Goal: Task Accomplishment & Management: Use online tool/utility

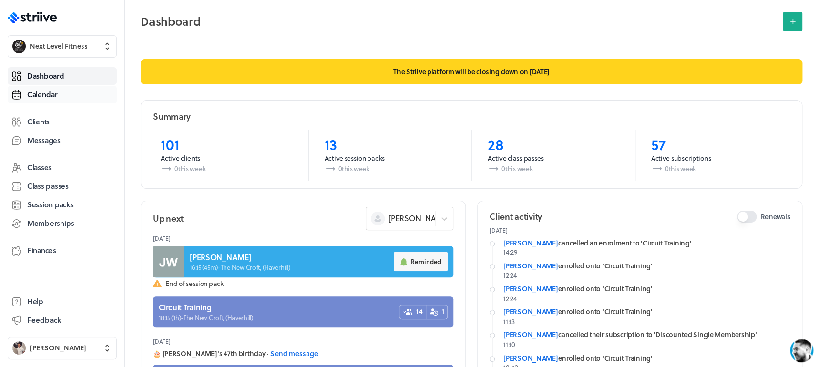
click at [53, 96] on span "Calendar" at bounding box center [42, 94] width 30 height 10
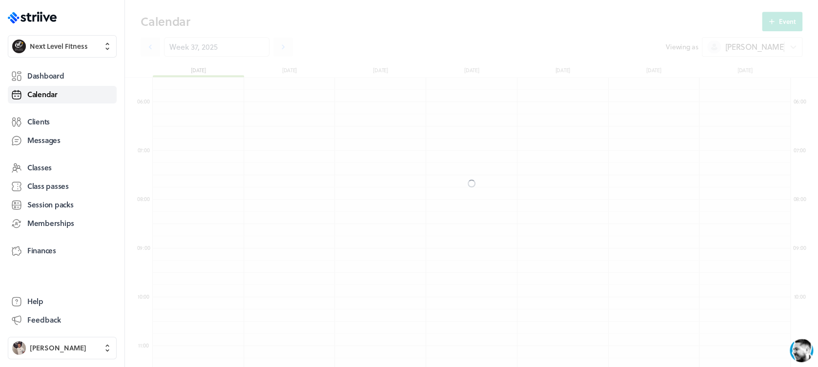
scroll to position [1172, 638]
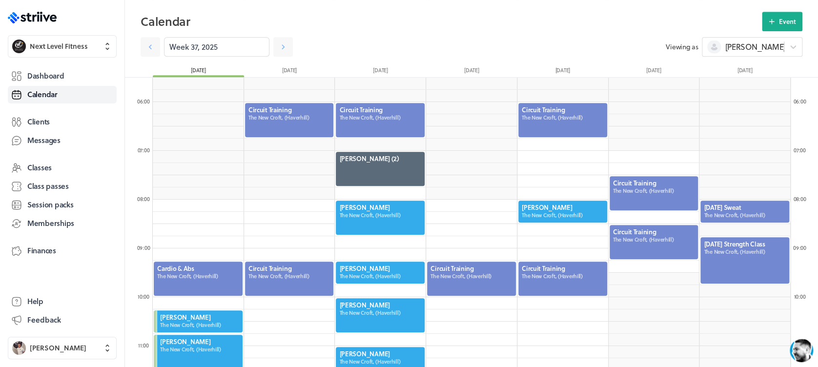
click at [293, 129] on div at bounding box center [289, 120] width 91 height 36
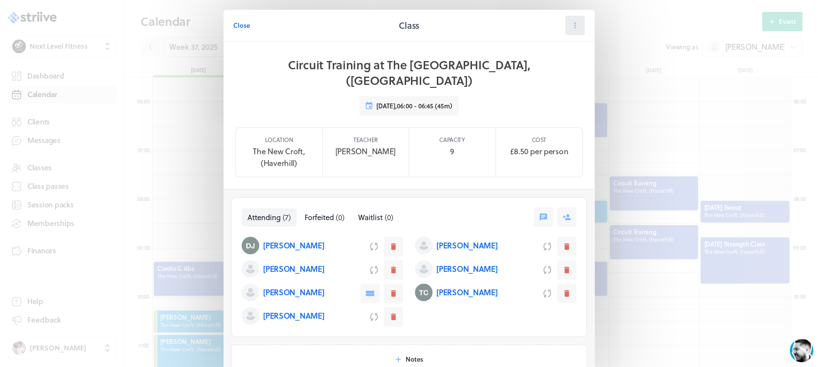
click at [578, 23] on button at bounding box center [575, 26] width 20 height 20
click at [240, 23] on span "Close" at bounding box center [241, 25] width 17 height 9
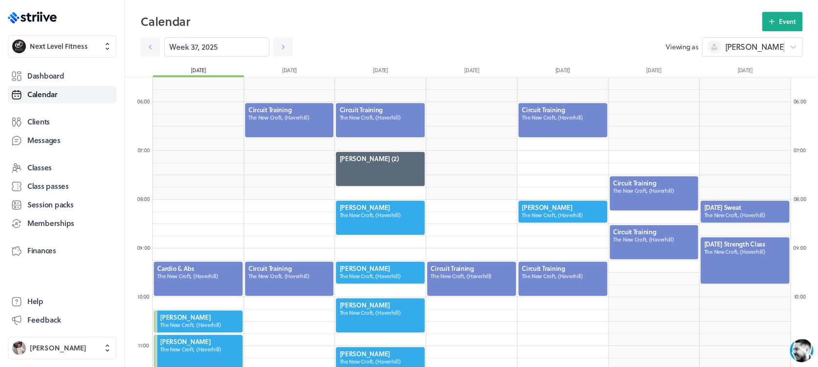
click at [383, 114] on div at bounding box center [380, 120] width 91 height 36
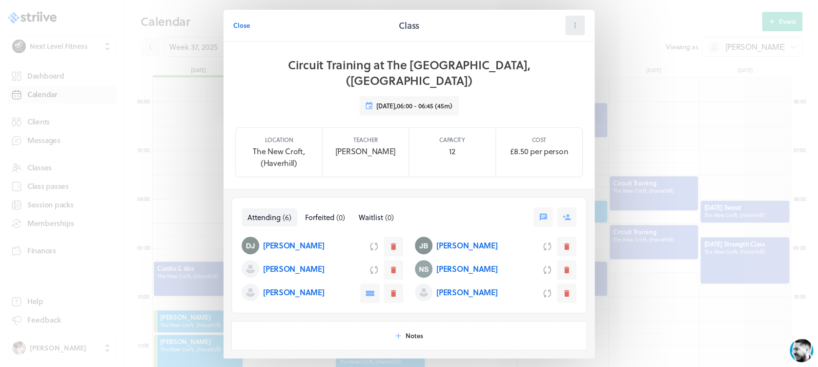
click at [577, 22] on button at bounding box center [575, 26] width 20 height 20
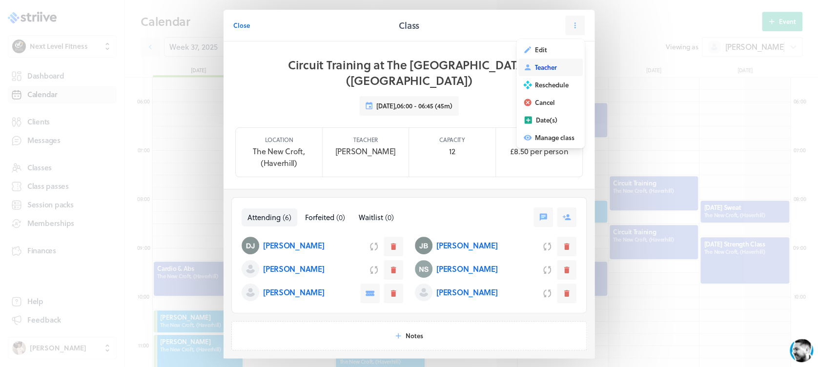
click at [567, 63] on button "Teacher" at bounding box center [551, 68] width 64 height 18
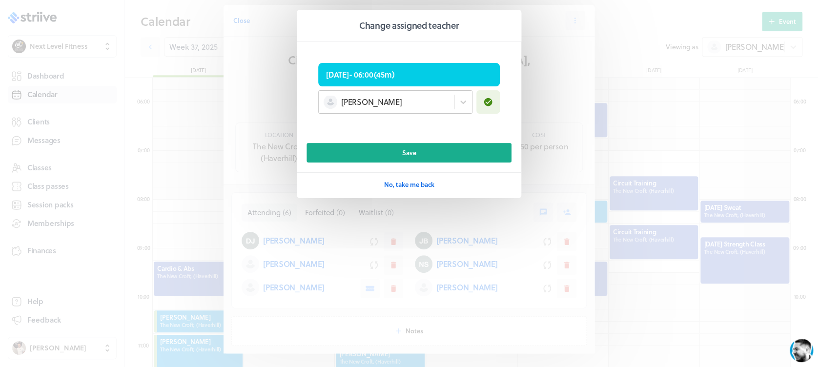
click at [395, 106] on div "[PERSON_NAME]" at bounding box center [386, 102] width 135 height 13
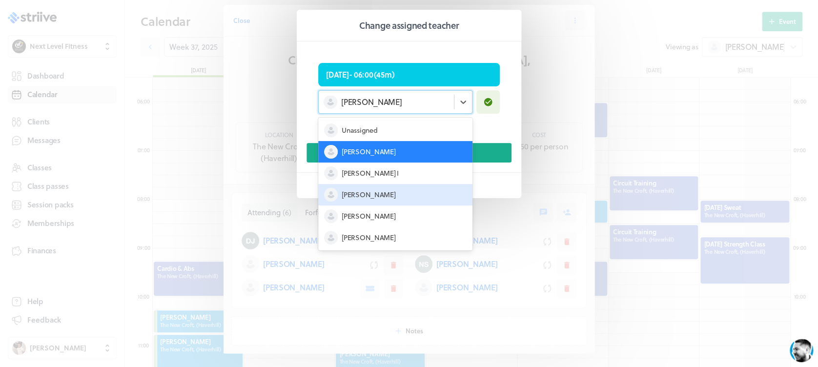
click at [404, 191] on div "Ethan M" at bounding box center [395, 194] width 154 height 21
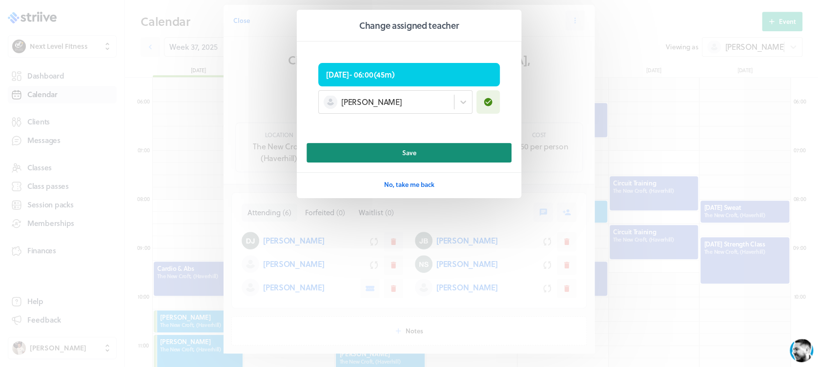
click at [420, 157] on button "Save" at bounding box center [409, 153] width 205 height 20
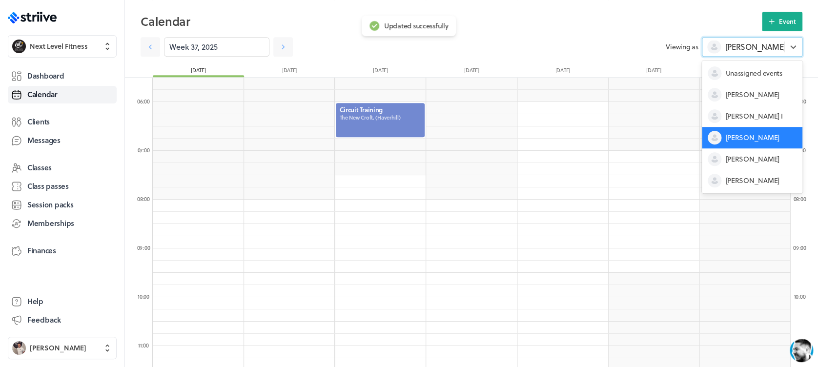
click at [723, 45] on div "Ethan M" at bounding box center [747, 47] width 78 height 14
click at [727, 102] on div "[PERSON_NAME]" at bounding box center [752, 94] width 101 height 21
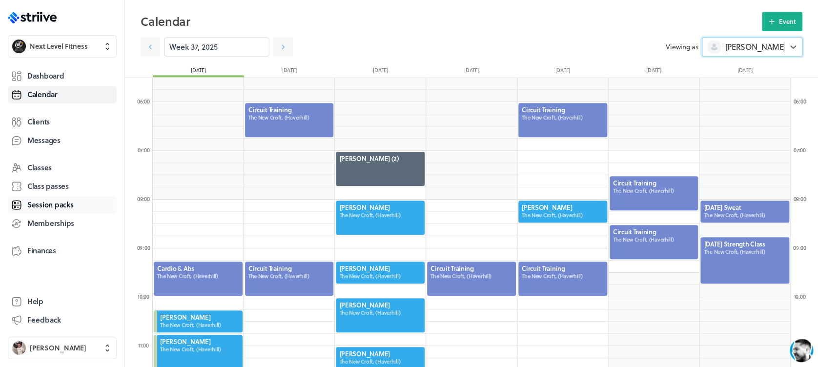
click at [67, 201] on span "Session packs" at bounding box center [50, 205] width 46 height 10
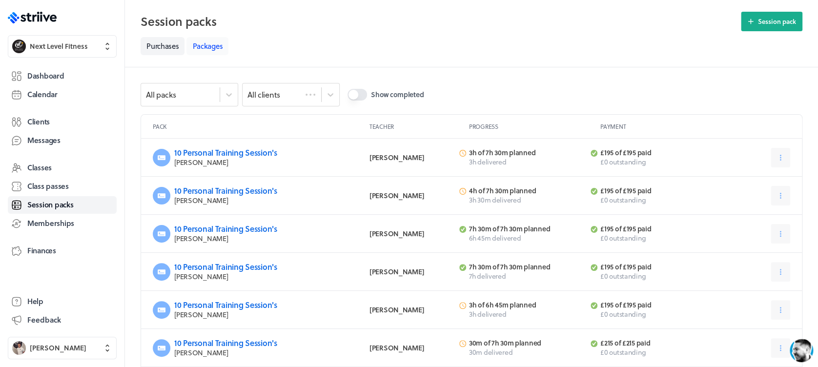
click at [207, 48] on link "Packages" at bounding box center [208, 46] width 42 height 18
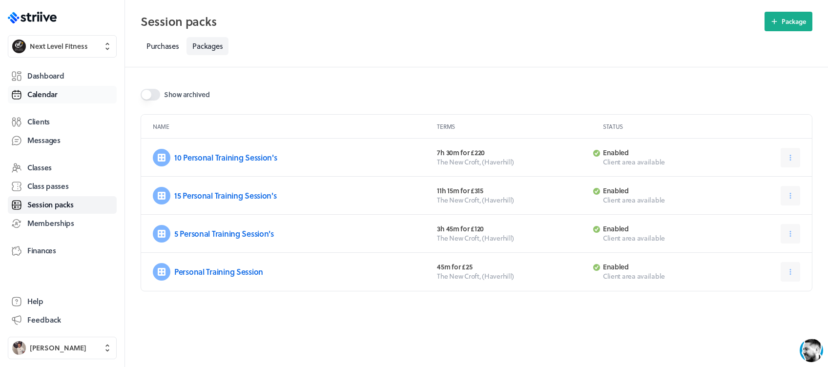
click at [60, 87] on link "Calendar" at bounding box center [62, 95] width 109 height 18
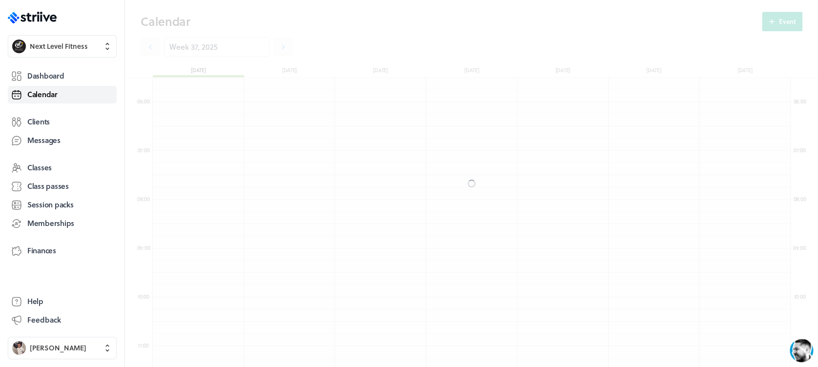
scroll to position [1172, 638]
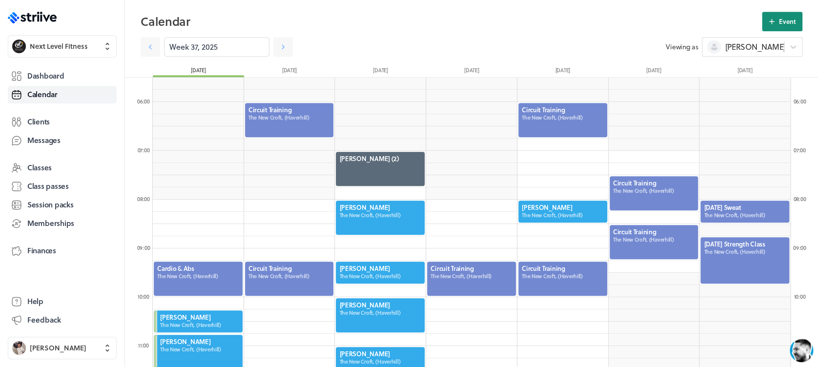
click at [778, 23] on button "Event" at bounding box center [782, 22] width 41 height 20
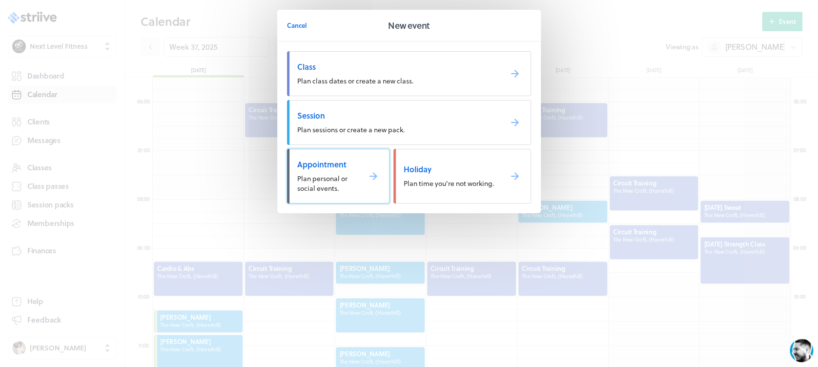
click at [359, 169] on link "Appointment Plan personal or social events." at bounding box center [338, 176] width 103 height 55
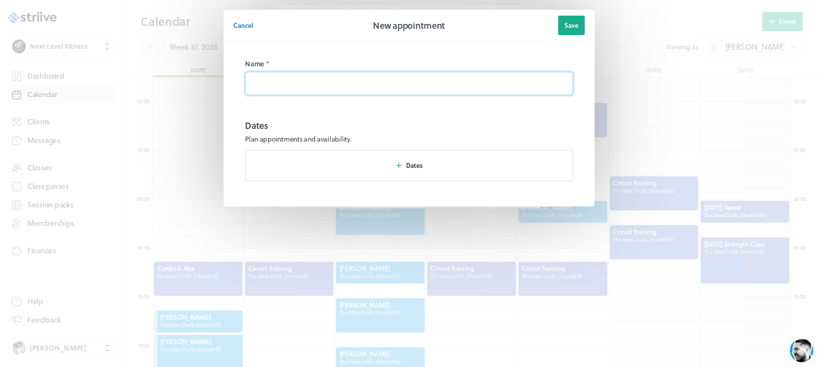
click at [351, 77] on input at bounding box center [409, 83] width 328 height 23
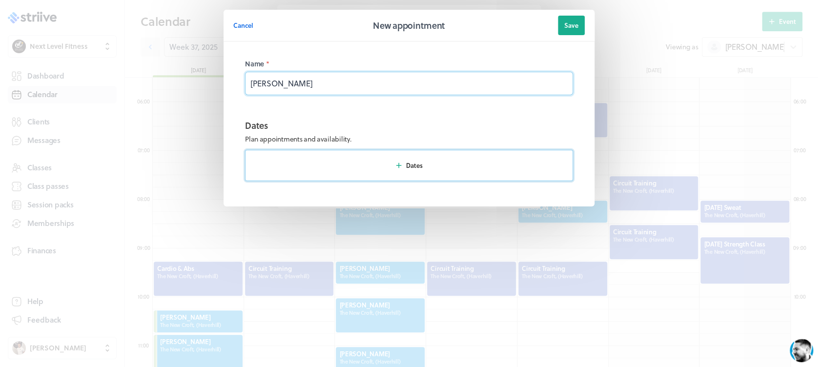
type input "JOSH"
click at [422, 179] on button "Dates" at bounding box center [409, 165] width 328 height 31
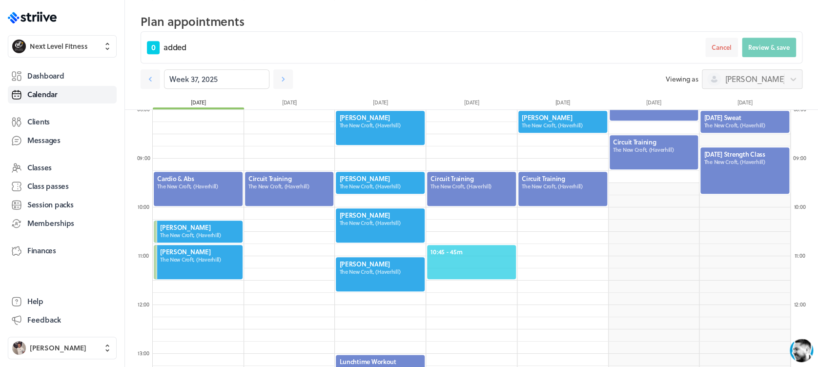
scroll to position [405, 0]
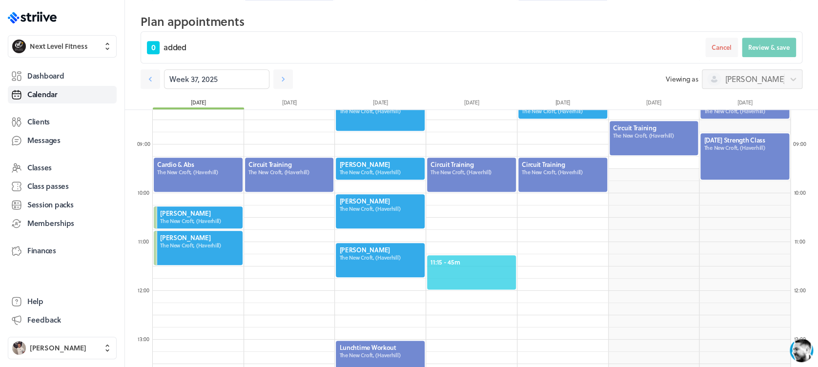
click at [481, 266] on div "11:15 - 45m" at bounding box center [471, 272] width 91 height 36
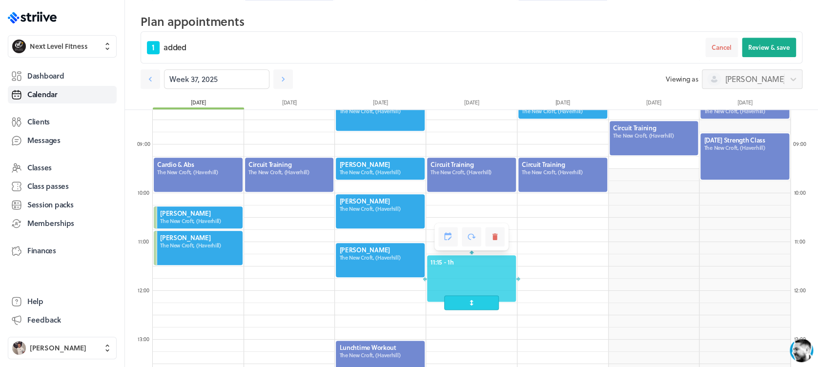
drag, startPoint x: 481, startPoint y: 290, endPoint x: 481, endPoint y: 298, distance: 8.3
click at [481, 298] on span at bounding box center [471, 302] width 54 height 15
click at [761, 43] on span "Review & save" at bounding box center [770, 47] width 42 height 9
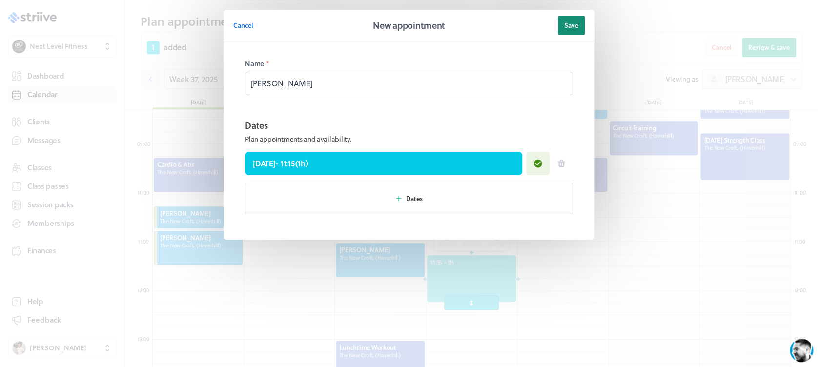
click at [571, 19] on button "Save" at bounding box center [571, 26] width 27 height 20
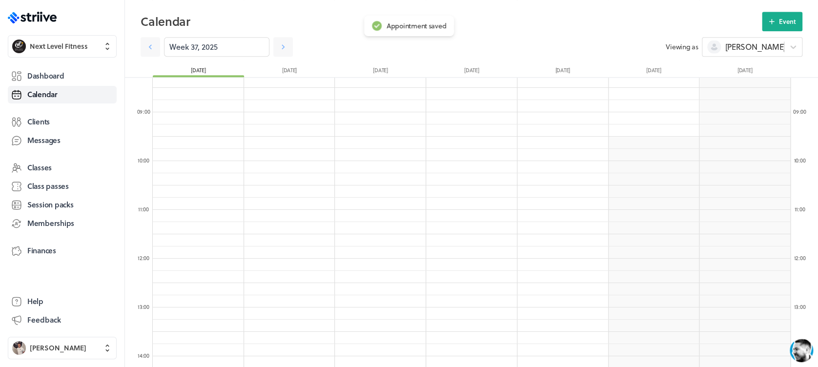
scroll to position [373, 0]
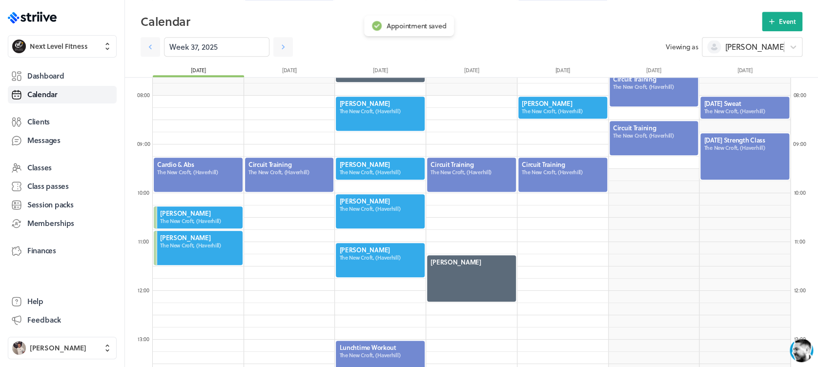
drag, startPoint x: 745, startPoint y: 125, endPoint x: 750, endPoint y: 145, distance: 20.4
click at [750, 145] on div at bounding box center [745, 156] width 91 height 48
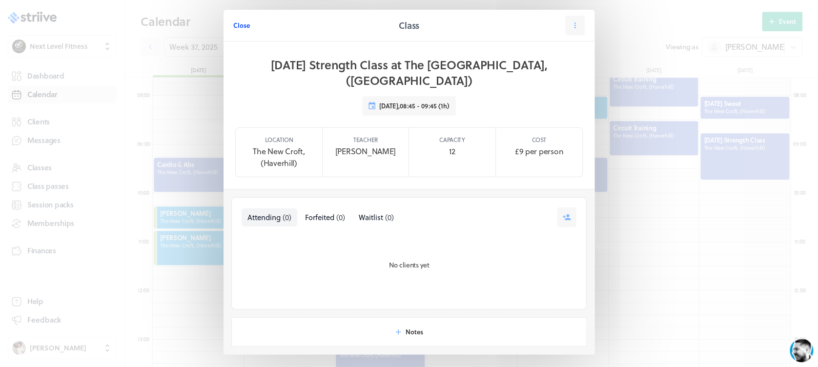
click at [237, 23] on span "Close" at bounding box center [241, 25] width 17 height 9
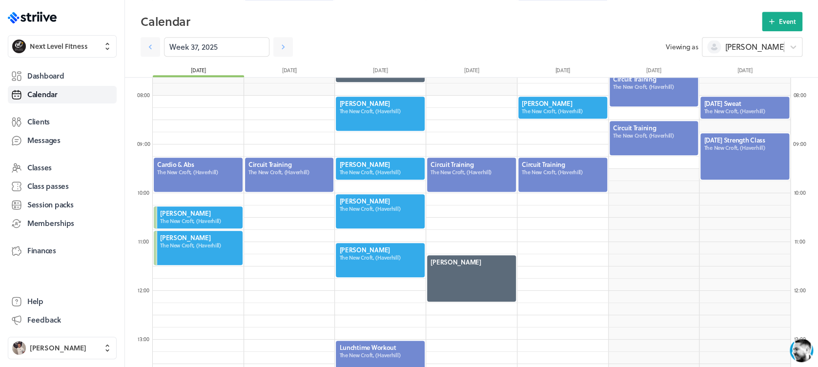
click at [738, 117] on div at bounding box center [745, 108] width 91 height 24
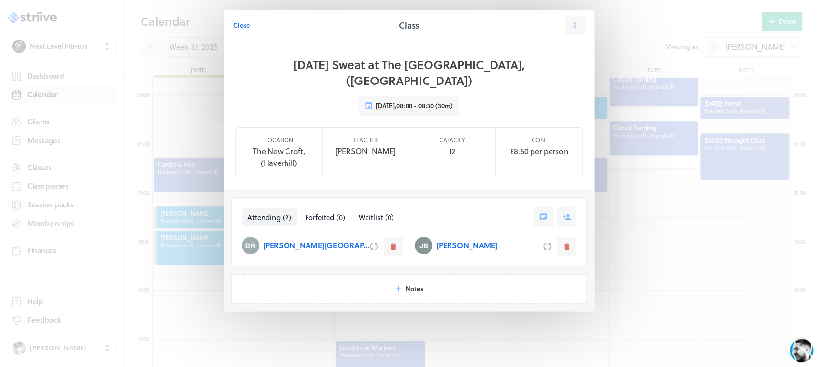
click at [246, 22] on span "Close" at bounding box center [241, 25] width 17 height 9
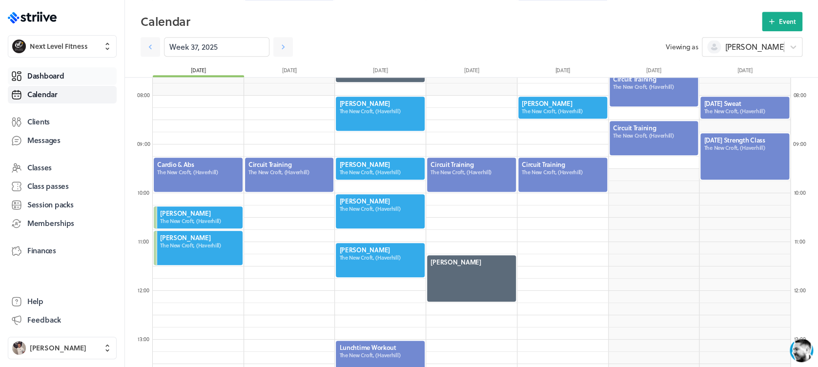
click at [66, 71] on link "Dashboard" at bounding box center [62, 76] width 109 height 18
